Goal: Information Seeking & Learning: Learn about a topic

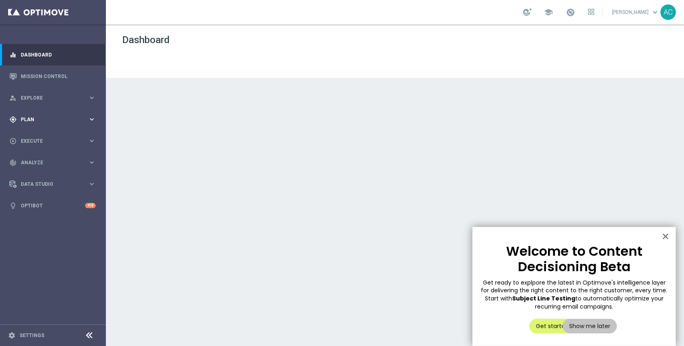
click at [34, 122] on span "Plan" at bounding box center [54, 119] width 67 height 5
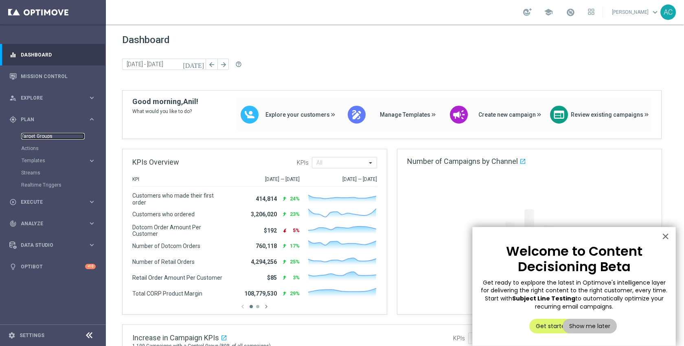
click at [37, 138] on link "Target Groups" at bounding box center [53, 136] width 64 height 7
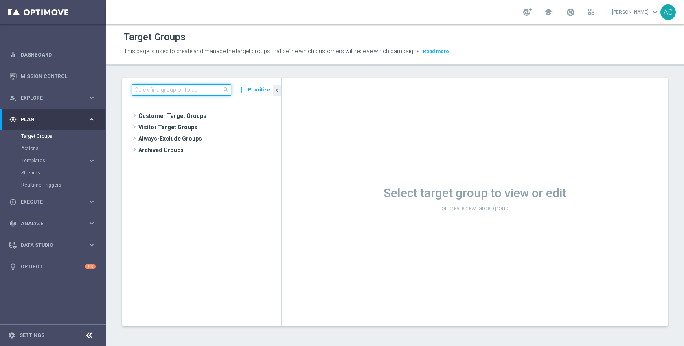
click at [194, 88] on input at bounding box center [181, 89] width 99 height 11
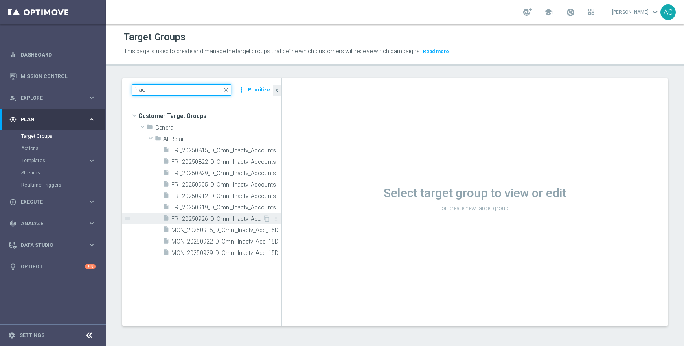
type input "inac"
click at [213, 220] on span "FRI_20250926_D_Omni_Inactv_Accounts_45D" at bounding box center [216, 219] width 91 height 7
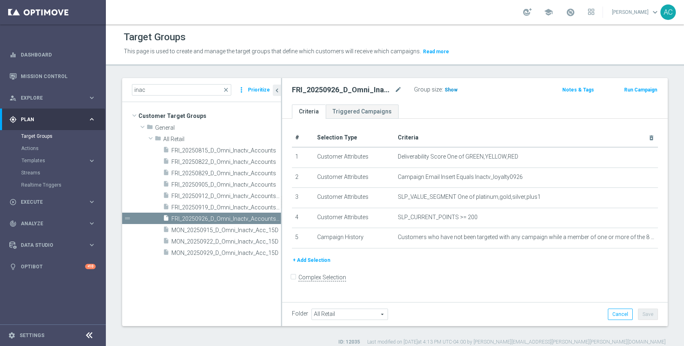
click at [447, 88] on span "Show" at bounding box center [451, 90] width 13 height 6
click at [447, 91] on span "124" at bounding box center [450, 91] width 10 height 8
click at [221, 247] on div "insert_drive_file MON_20250929_D_Omni_Inactv_Acc_15D" at bounding box center [213, 252] width 100 height 11
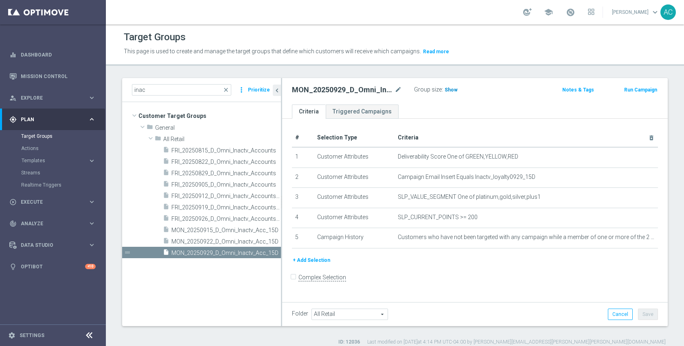
click at [451, 93] on h3 "Show" at bounding box center [451, 90] width 15 height 9
click at [445, 89] on span "256" at bounding box center [450, 91] width 10 height 8
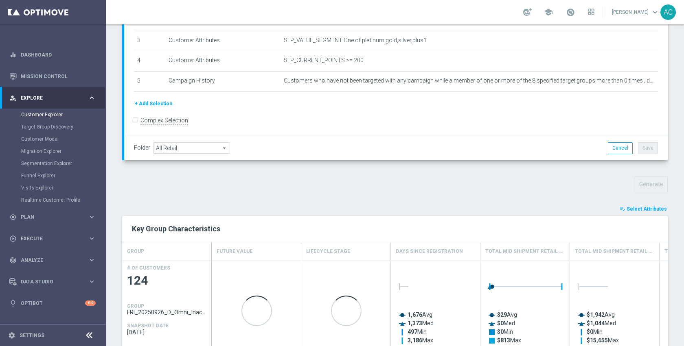
scroll to position [142, 0]
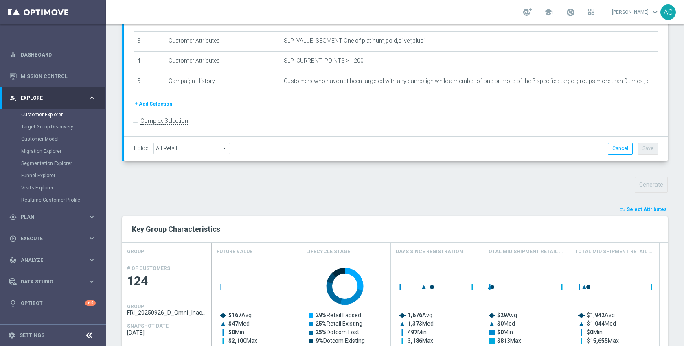
click at [647, 210] on span "Select Attributes" at bounding box center [647, 210] width 40 height 6
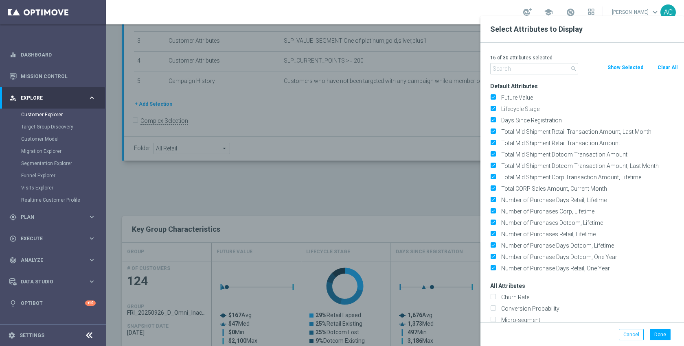
click at [669, 69] on button "Clear All" at bounding box center [668, 67] width 22 height 9
checkbox input "false"
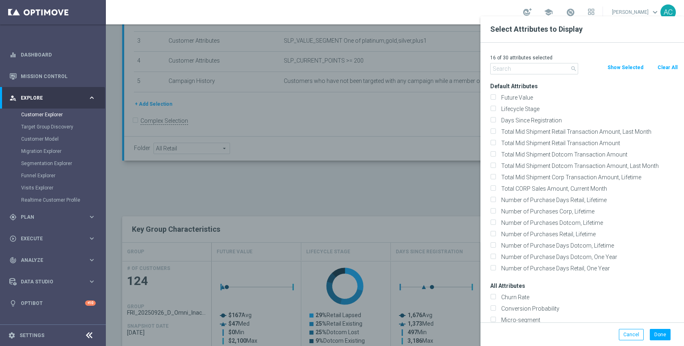
checkbox input "false"
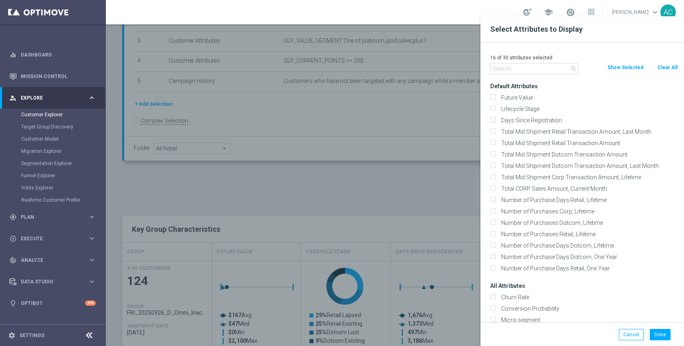
checkbox input "false"
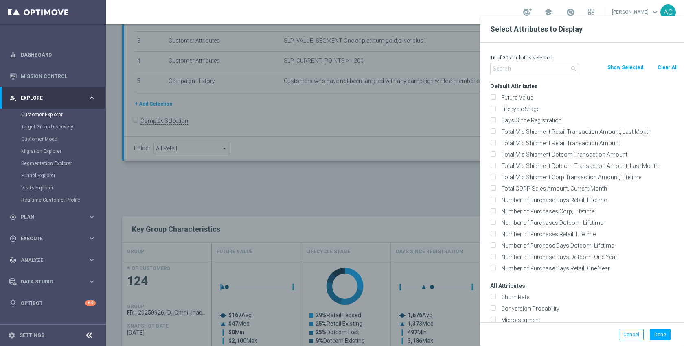
checkbox input "false"
click at [528, 72] on input "text" at bounding box center [534, 68] width 88 height 11
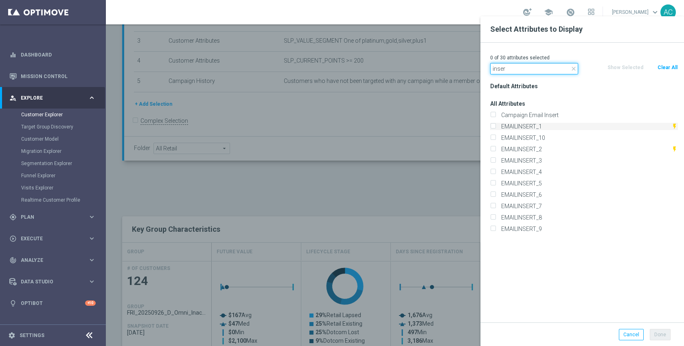
type input "inser"
click at [538, 125] on label "EMAILINSERT_1" at bounding box center [584, 126] width 173 height 7
click at [496, 125] on input "EMAILINSERT_1" at bounding box center [492, 127] width 5 height 5
checkbox input "true"
click at [538, 148] on label "EMAILINSERT_2" at bounding box center [584, 149] width 173 height 7
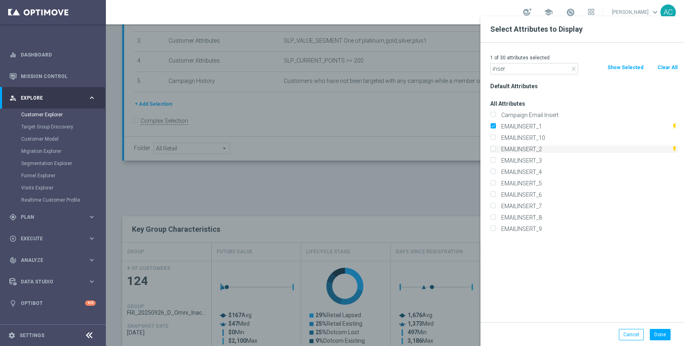
click at [496, 148] on input "EMAILINSERT_2" at bounding box center [492, 150] width 5 height 5
checkbox input "true"
click at [537, 159] on label "EMAILINSERT_3" at bounding box center [588, 160] width 180 height 7
click at [496, 159] on input "EMAILINSERT_3" at bounding box center [492, 161] width 5 height 5
checkbox input "true"
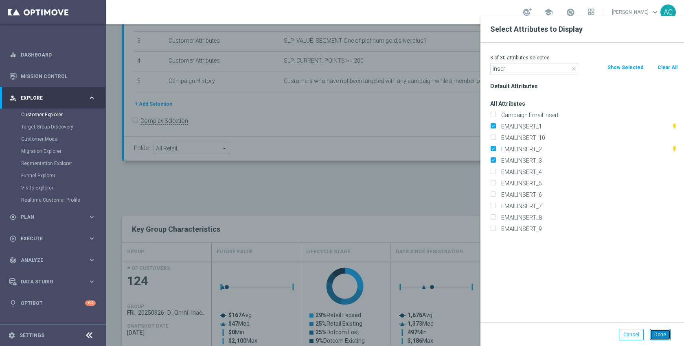
click at [657, 335] on button "Done" at bounding box center [660, 334] width 21 height 11
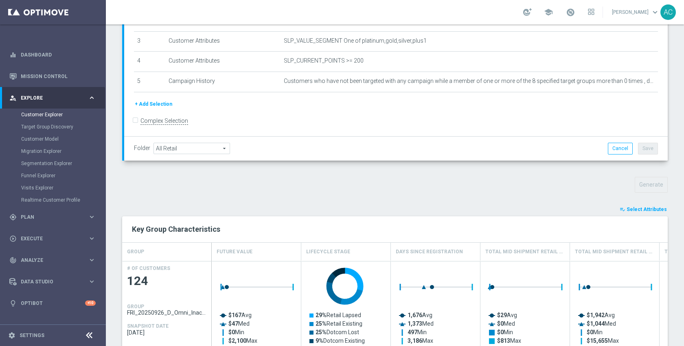
type input "Search"
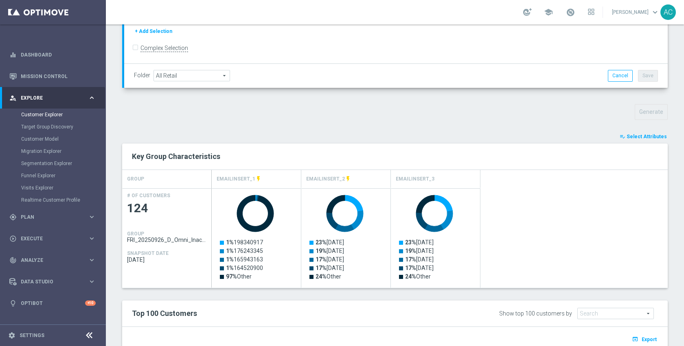
scroll to position [215, 0]
click at [637, 138] on span "Select Attributes" at bounding box center [647, 137] width 40 height 6
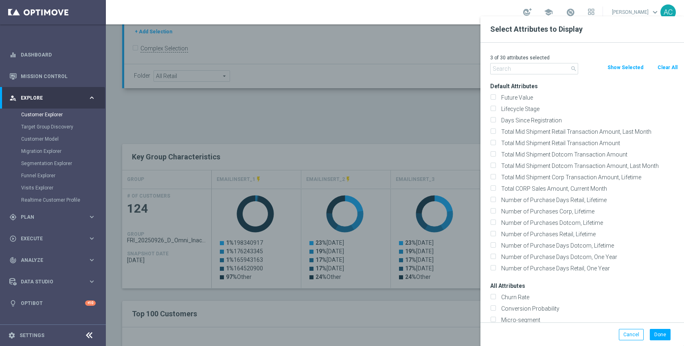
click at [629, 67] on button "Show Selected" at bounding box center [625, 67] width 37 height 9
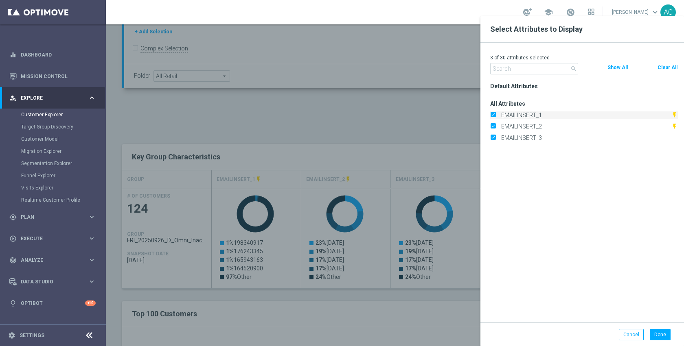
click at [535, 114] on label "EMAILINSERT_1" at bounding box center [584, 115] width 173 height 7
click at [496, 114] on input "EMAILINSERT_1" at bounding box center [492, 116] width 5 height 5
click at [665, 337] on button "Done" at bounding box center [660, 334] width 21 height 11
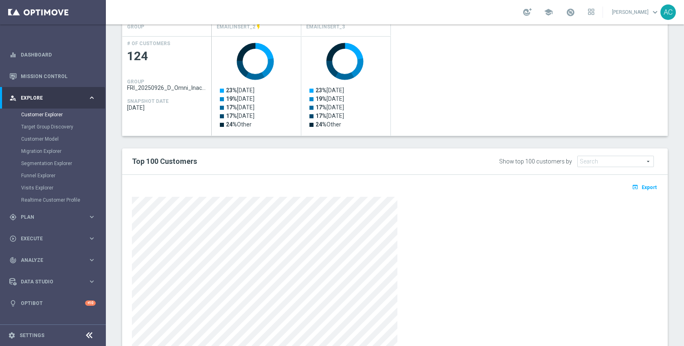
scroll to position [374, 0]
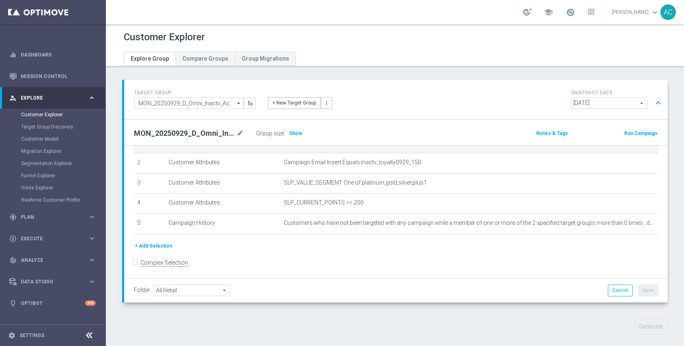
scroll to position [32, 0]
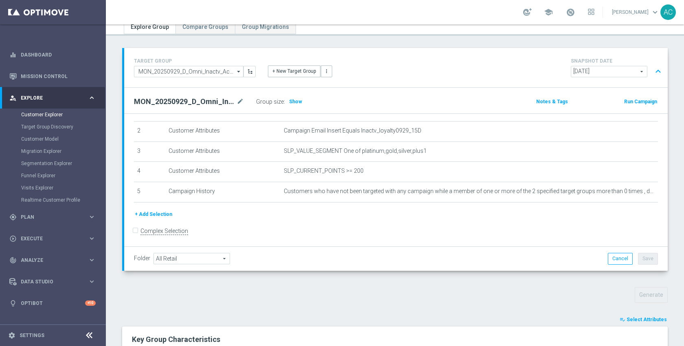
click at [648, 317] on span "Select Attributes" at bounding box center [647, 320] width 40 height 6
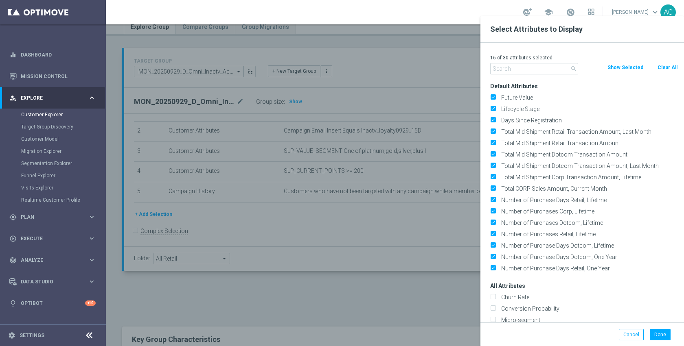
click at [663, 62] on div "16 of 30 attributes selected" at bounding box center [584, 58] width 200 height 11
click at [664, 70] on button "Clear All" at bounding box center [668, 67] width 22 height 9
checkbox input "false"
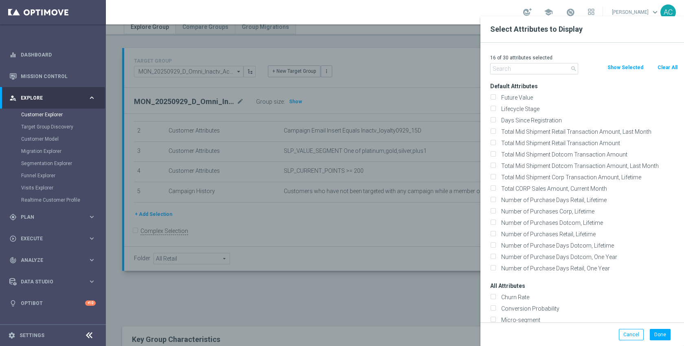
checkbox input "false"
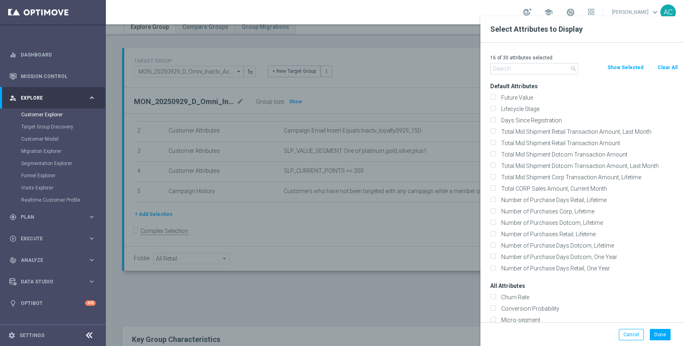
checkbox input "false"
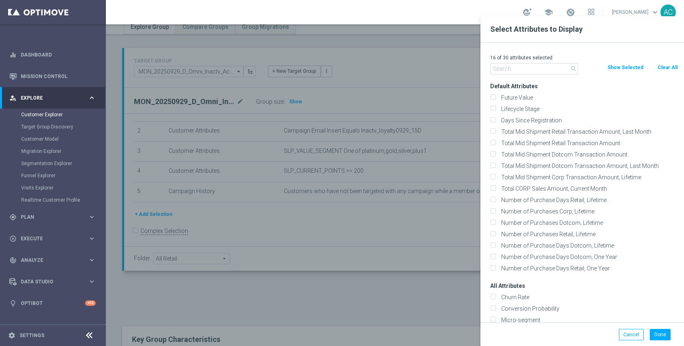
checkbox input "false"
click at [537, 72] on input "text" at bounding box center [534, 68] width 88 height 11
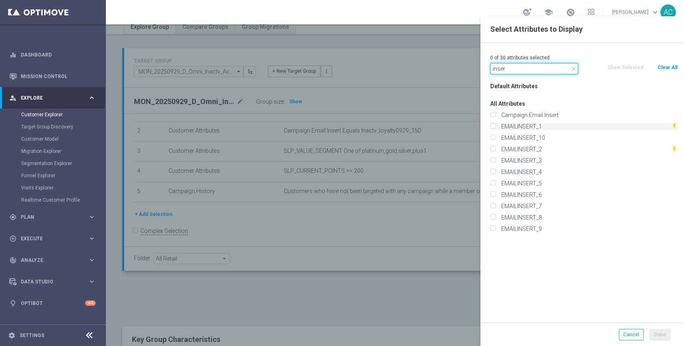
type input "inser"
click at [519, 127] on label "EMAILINSERT_1" at bounding box center [584, 126] width 173 height 7
click at [496, 127] on input "EMAILINSERT_1" at bounding box center [492, 127] width 5 height 5
checkbox input "true"
click at [523, 145] on div "EMAILINSERT_2 flash_on" at bounding box center [584, 149] width 200 height 11
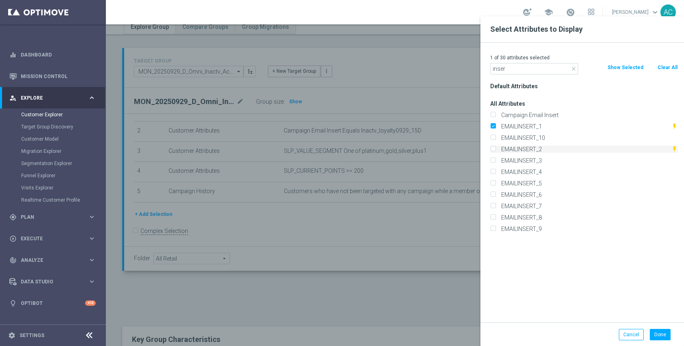
click at [523, 147] on label "EMAILINSERT_2" at bounding box center [584, 149] width 173 height 7
click at [496, 148] on input "EMAILINSERT_2" at bounding box center [492, 150] width 5 height 5
checkbox input "true"
click at [523, 161] on label "EMAILINSERT_3" at bounding box center [588, 160] width 180 height 7
click at [496, 161] on input "EMAILINSERT_3" at bounding box center [492, 161] width 5 height 5
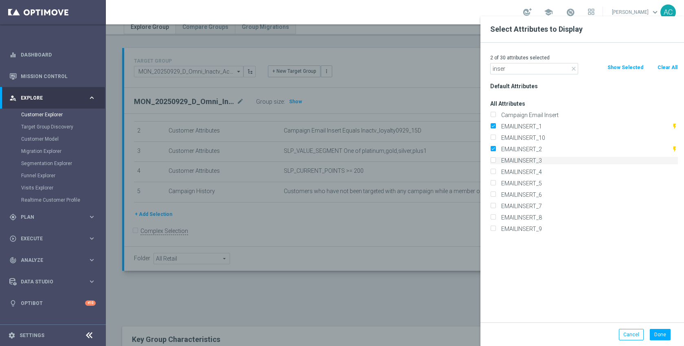
checkbox input "true"
click at [526, 174] on label "EMAILINSERT_4" at bounding box center [588, 172] width 180 height 7
click at [496, 174] on input "EMAILINSERT_4" at bounding box center [492, 173] width 5 height 5
checkbox input "true"
click at [660, 335] on button "Done" at bounding box center [660, 334] width 21 height 11
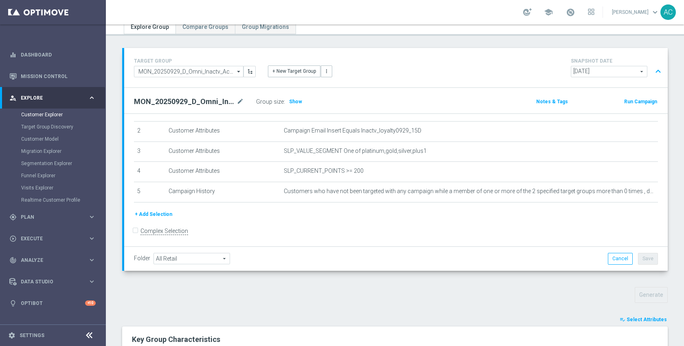
type input "Search"
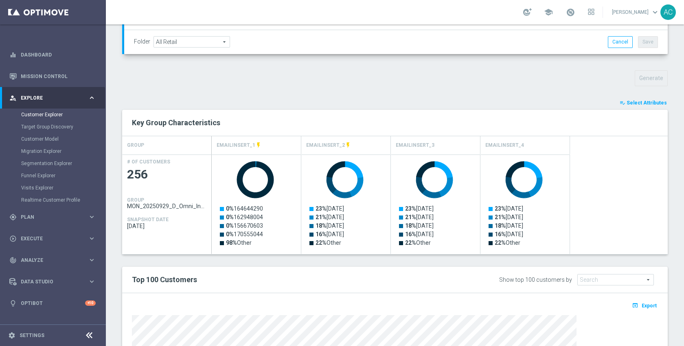
scroll to position [213, 0]
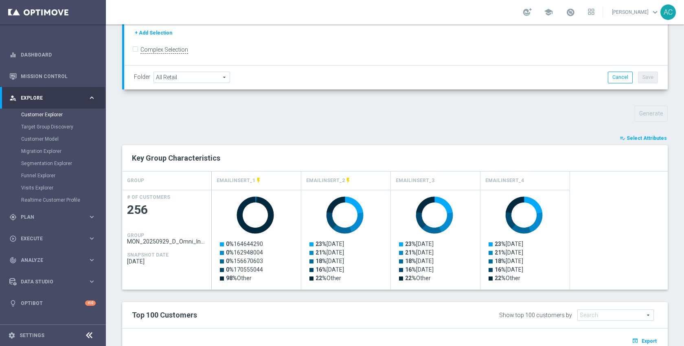
click at [651, 140] on span "Select Attributes" at bounding box center [647, 139] width 40 height 6
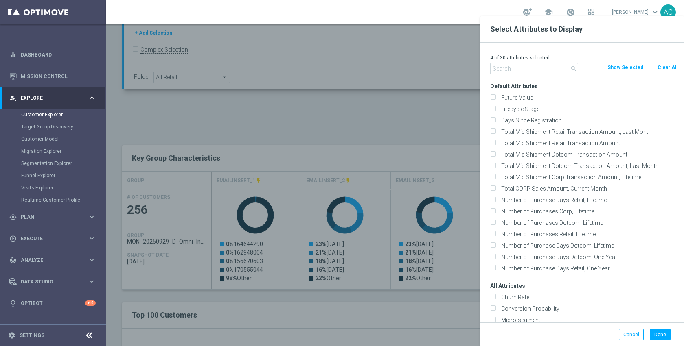
click at [621, 69] on button "Show Selected" at bounding box center [625, 67] width 37 height 9
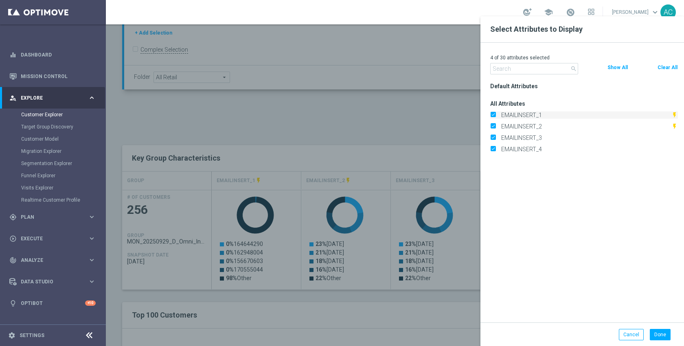
click at [539, 116] on label "EMAILINSERT_1" at bounding box center [584, 115] width 173 height 7
click at [496, 116] on input "EMAILINSERT_1" at bounding box center [492, 116] width 5 height 5
click at [659, 337] on button "Done" at bounding box center [660, 334] width 21 height 11
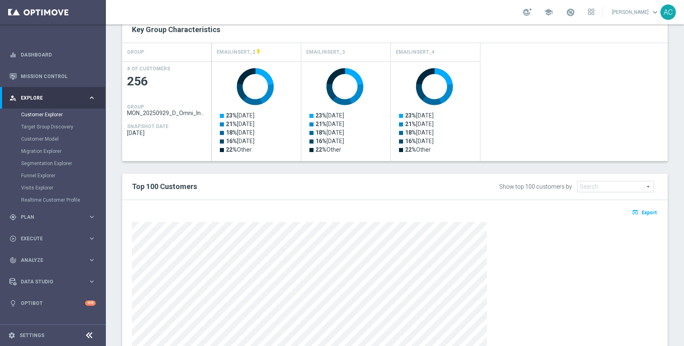
scroll to position [415, 0]
